Goal: Transaction & Acquisition: Purchase product/service

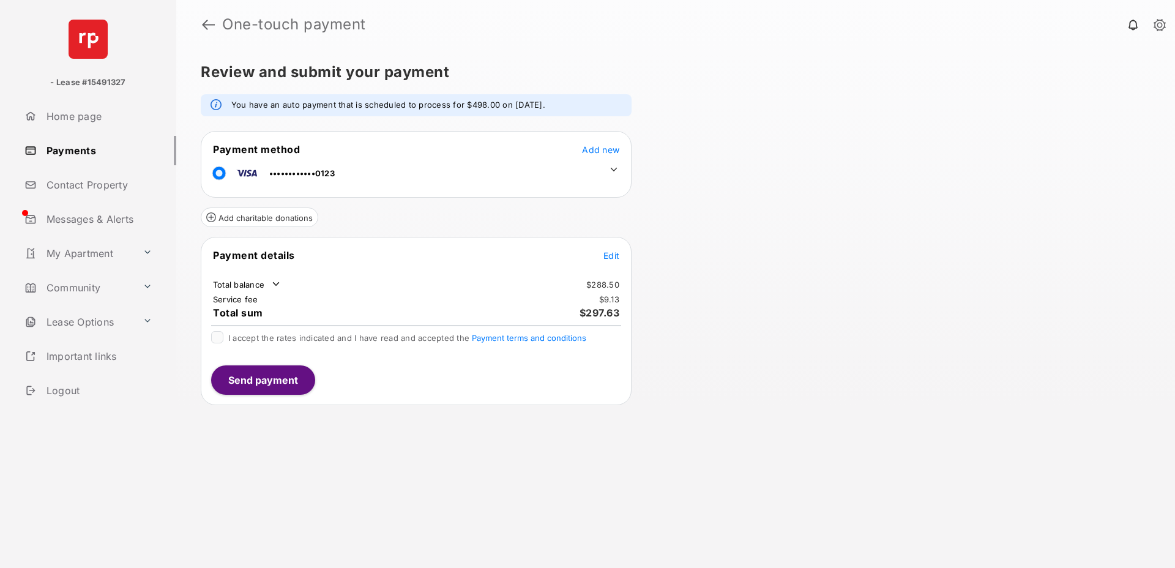
click at [612, 256] on font "Edit" at bounding box center [611, 255] width 16 height 10
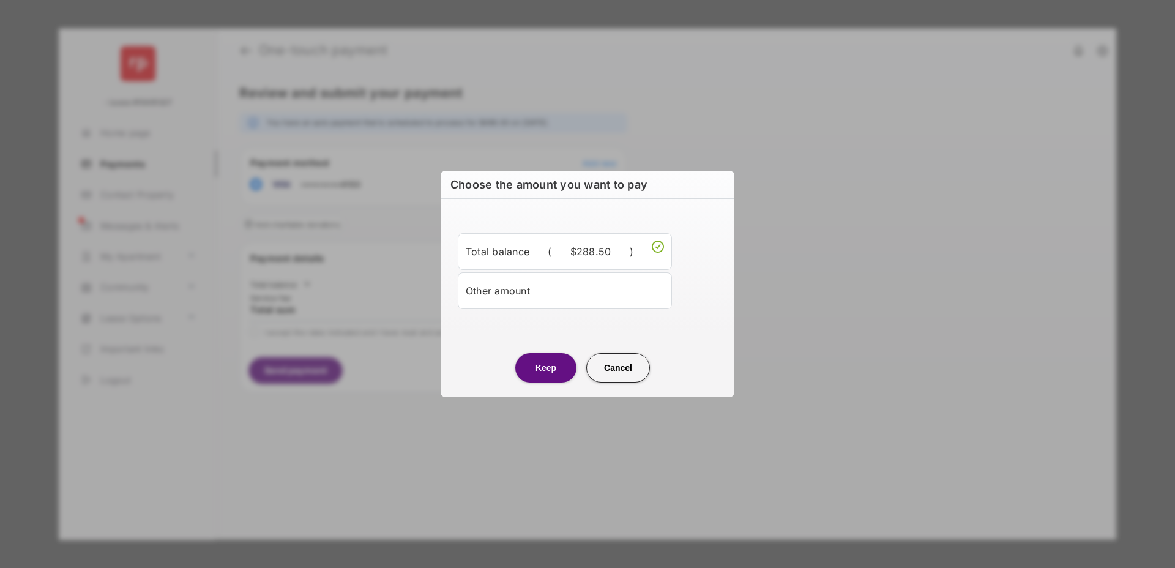
click at [582, 286] on div "Other amount" at bounding box center [565, 290] width 198 height 21
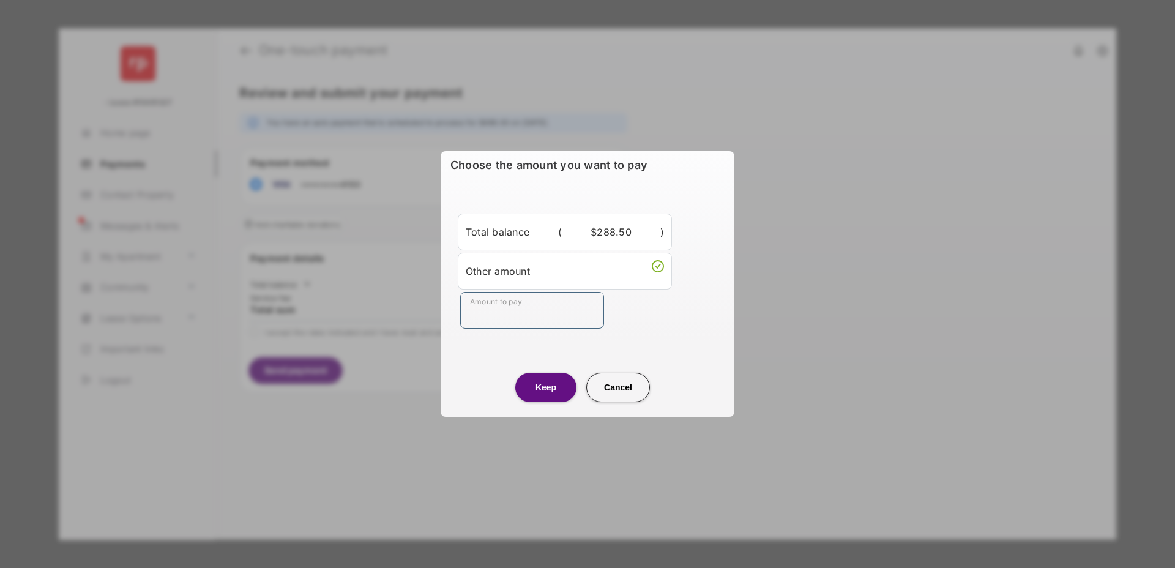
click at [557, 318] on input "Amount to pay" at bounding box center [532, 310] width 144 height 37
type input "****"
click at [501, 351] on div "Keep Cancel" at bounding box center [588, 375] width 294 height 54
click at [553, 389] on button "Keep" at bounding box center [545, 387] width 61 height 29
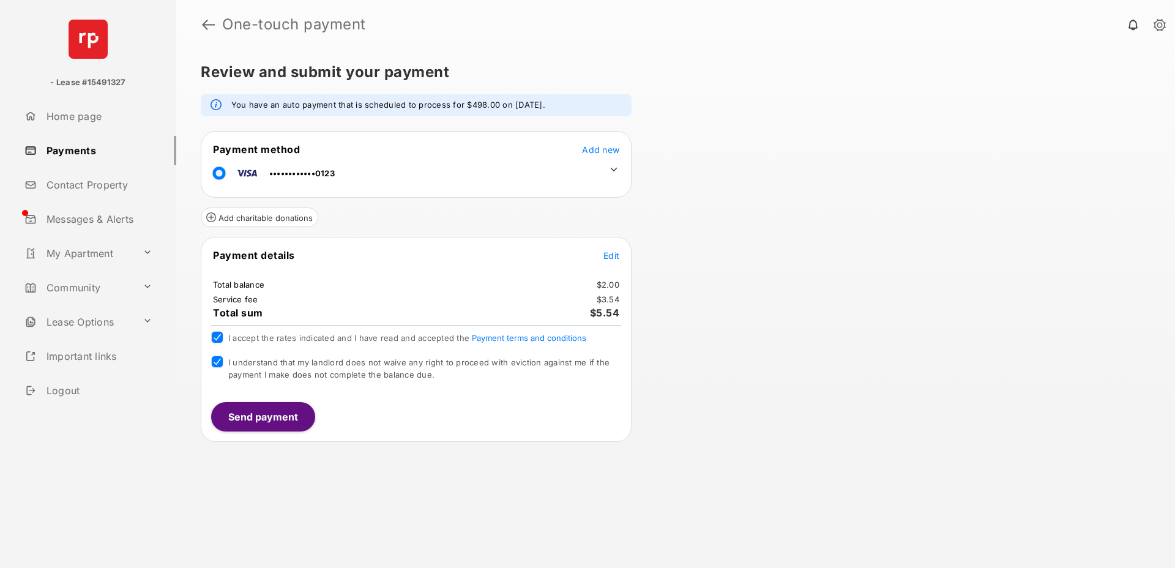
click at [244, 404] on button "Send payment" at bounding box center [263, 416] width 104 height 29
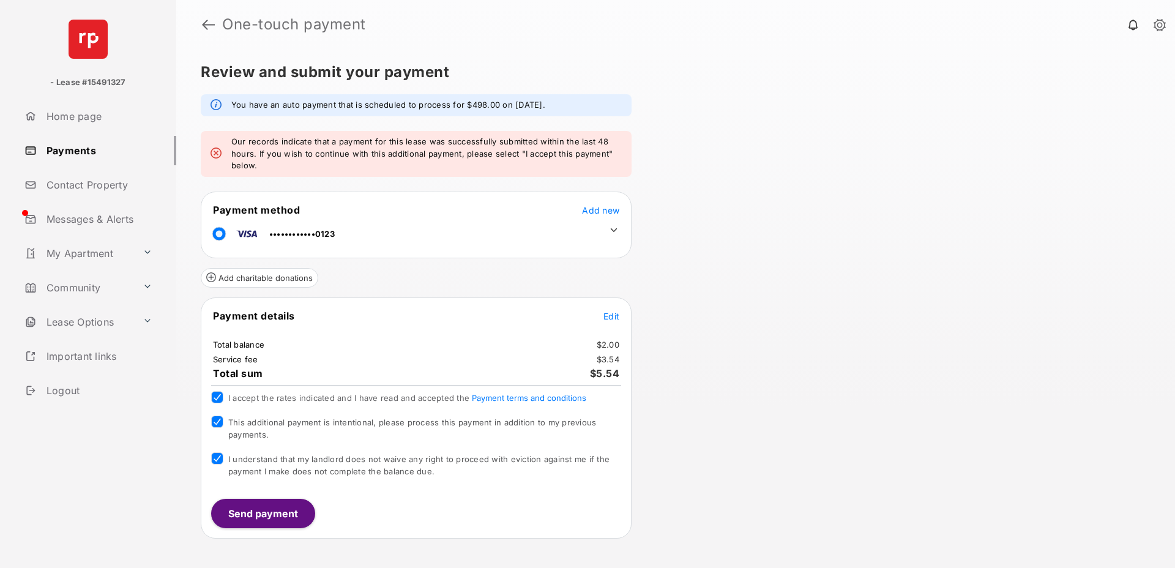
click at [259, 513] on button "Send payment" at bounding box center [263, 513] width 104 height 29
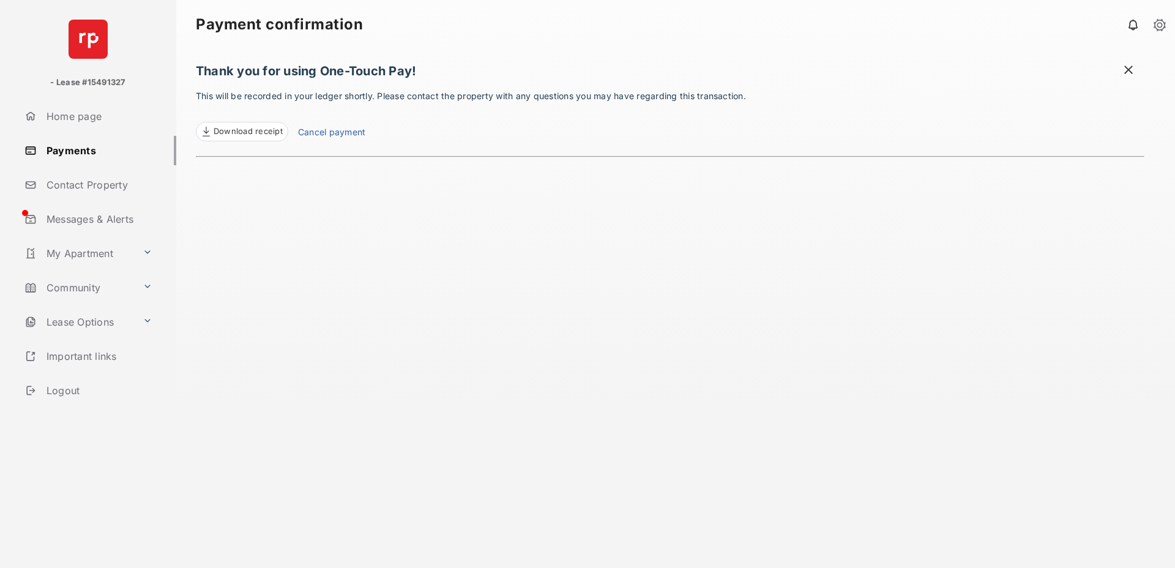
click at [461, 236] on div "Thank you for using One-Touch Pay! This will be recorded in your ledger shortly…" at bounding box center [670, 308] width 948 height 519
